Goal: Transaction & Acquisition: Purchase product/service

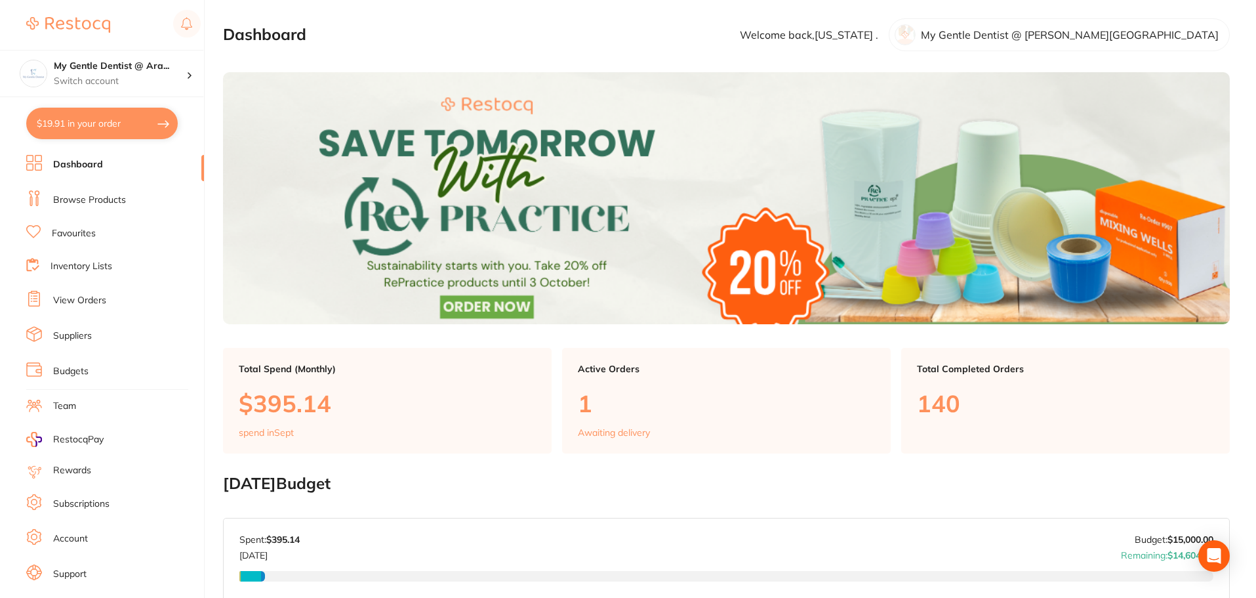
click at [70, 198] on link "Browse Products" at bounding box center [89, 200] width 73 height 13
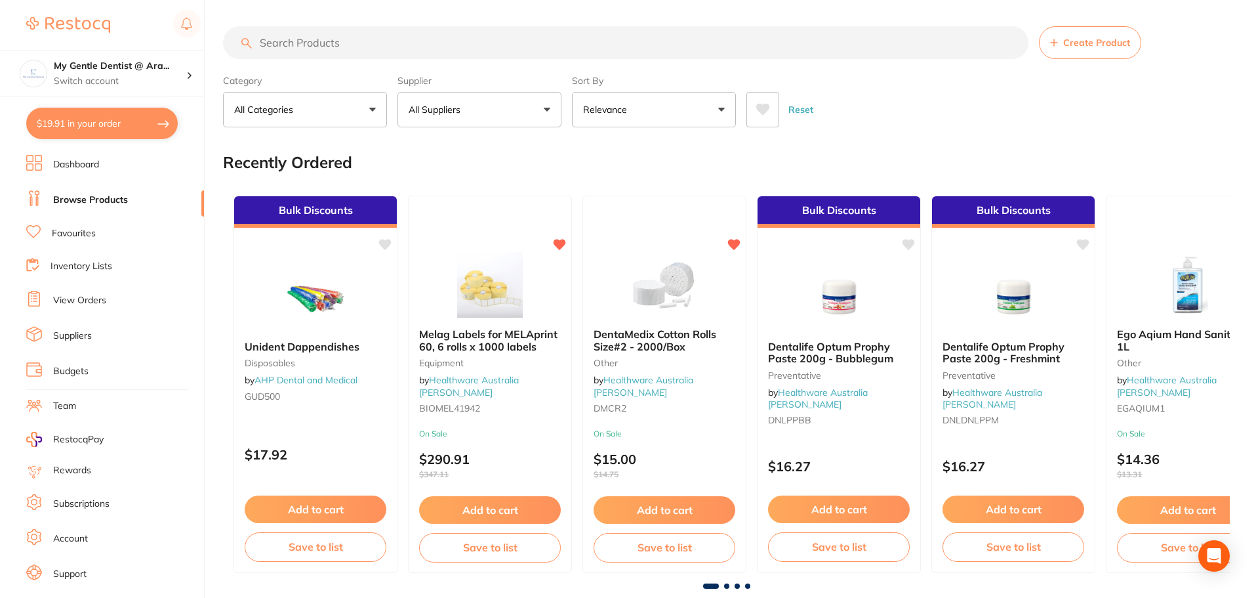
click at [371, 45] on input "search" at bounding box center [626, 42] width 806 height 33
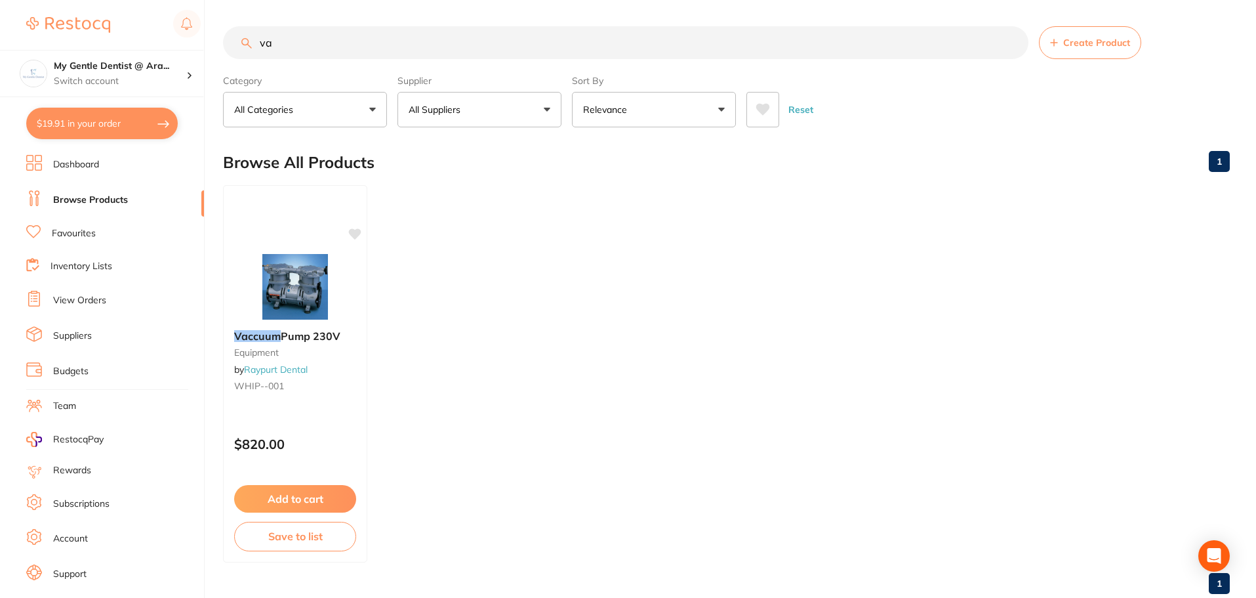
type input "v"
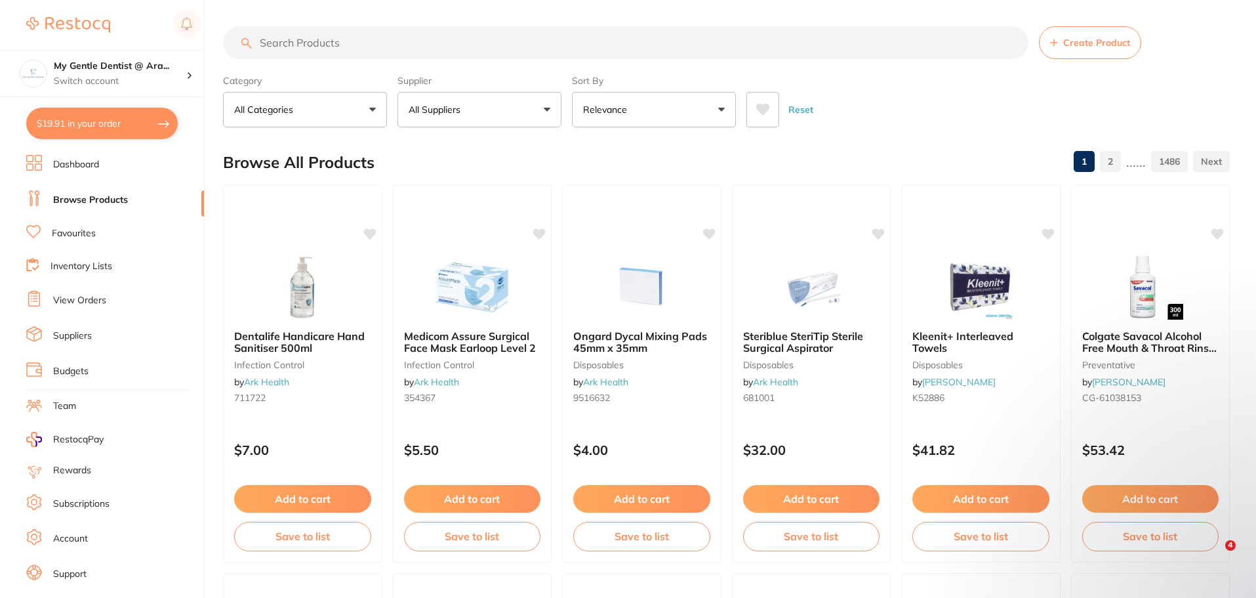
click at [315, 49] on input "search" at bounding box center [626, 42] width 806 height 33
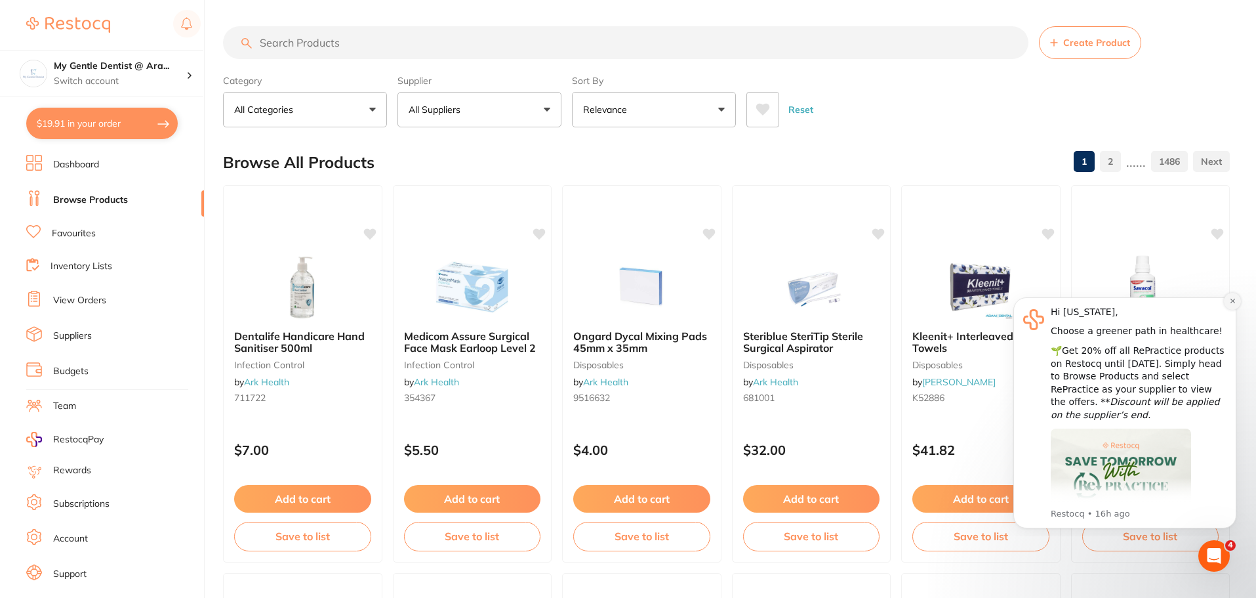
click at [1228, 302] on button "Dismiss notification" at bounding box center [1232, 301] width 17 height 17
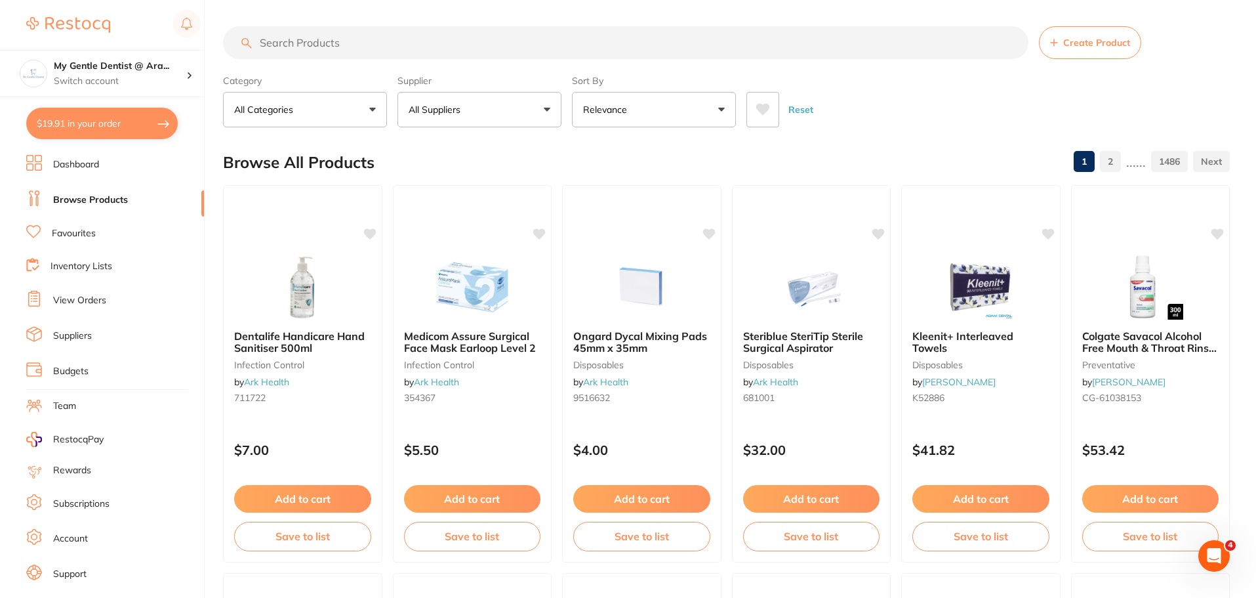
click at [333, 47] on input "search" at bounding box center [626, 42] width 806 height 33
type input "n"
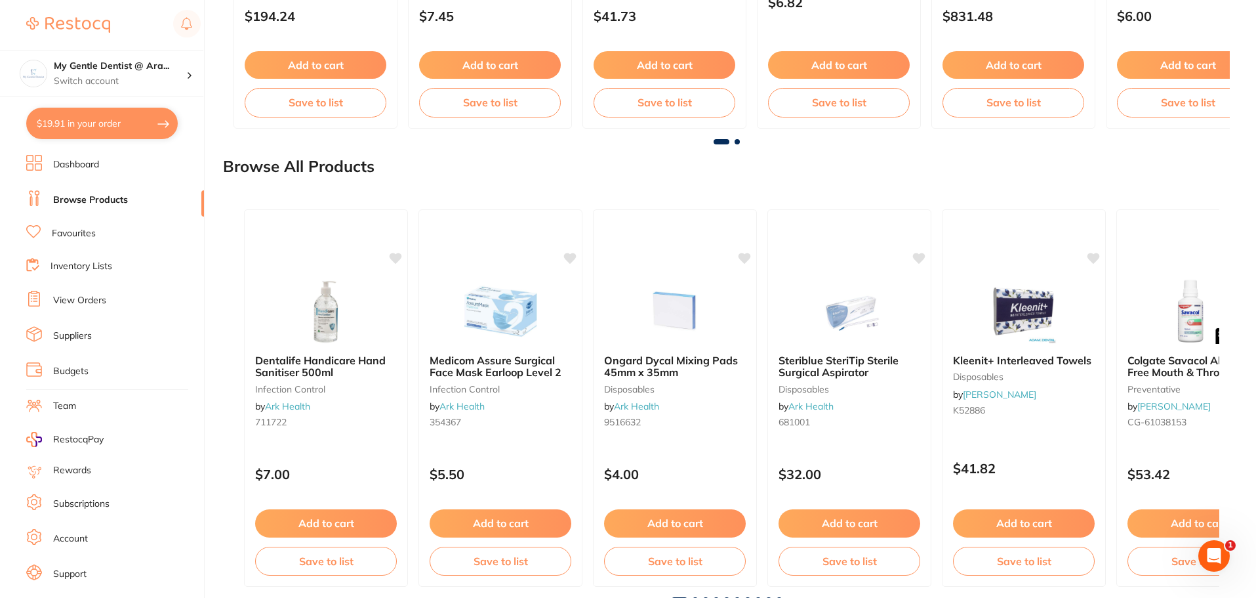
scroll to position [1449, 0]
